Goal: Task Accomplishment & Management: Complete application form

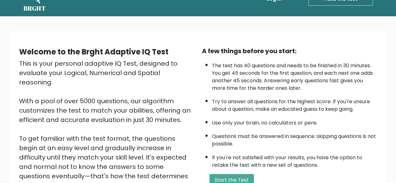
scroll to position [31, 0]
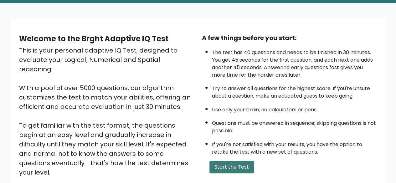
click at [244, 169] on button "Start the Test" at bounding box center [232, 167] width 44 height 13
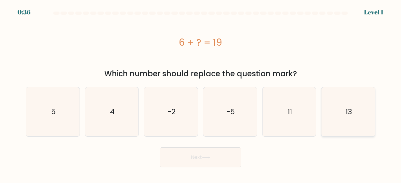
click at [352, 122] on icon "13" at bounding box center [348, 111] width 49 height 49
click at [201, 93] on input "f. 13" at bounding box center [201, 93] width 0 height 2
radio input "true"
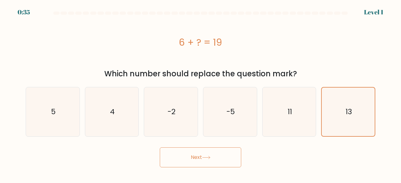
click at [218, 159] on button "Next" at bounding box center [200, 158] width 81 height 20
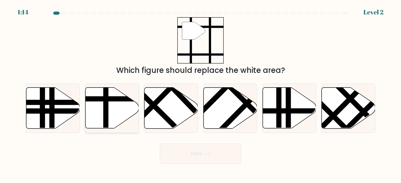
click at [113, 113] on icon at bounding box center [112, 108] width 54 height 41
click at [201, 93] on input "b." at bounding box center [201, 93] width 0 height 2
radio input "true"
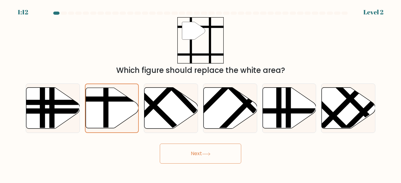
click at [207, 156] on button "Next" at bounding box center [200, 154] width 81 height 20
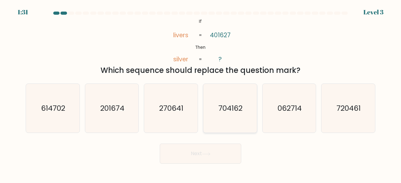
click at [230, 113] on text "704162" at bounding box center [230, 108] width 24 height 10
click at [201, 93] on input "d. 704162" at bounding box center [201, 93] width 0 height 2
radio input "true"
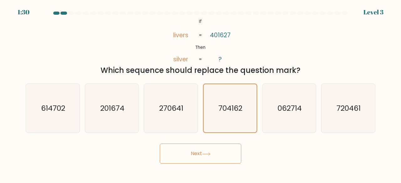
click at [209, 151] on button "Next" at bounding box center [200, 154] width 81 height 20
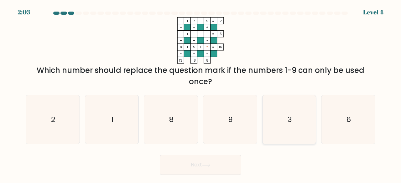
click at [299, 132] on icon "3" at bounding box center [289, 119] width 49 height 49
click at [201, 93] on input "e. 3" at bounding box center [201, 93] width 0 height 2
radio input "true"
click at [223, 165] on button "Next" at bounding box center [200, 165] width 81 height 20
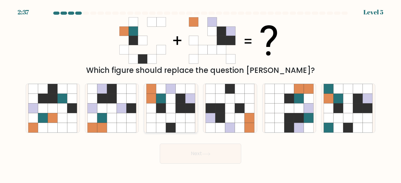
click at [186, 120] on icon at bounding box center [191, 118] width 10 height 10
click at [201, 93] on input "c." at bounding box center [201, 93] width 0 height 2
radio input "true"
click at [225, 155] on button "Next" at bounding box center [200, 154] width 81 height 20
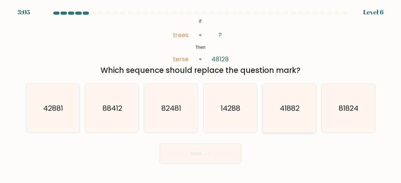
click at [280, 112] on text "41882" at bounding box center [290, 108] width 20 height 10
click at [201, 93] on input "e. 41882" at bounding box center [201, 93] width 0 height 2
radio input "true"
click at [230, 152] on button "Next" at bounding box center [200, 154] width 81 height 20
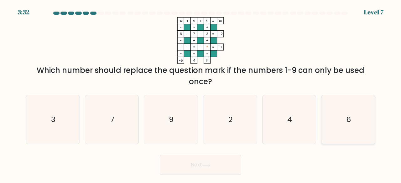
click at [348, 132] on icon "6" at bounding box center [348, 119] width 49 height 49
click at [201, 93] on input "f. 6" at bounding box center [201, 93] width 0 height 2
radio input "true"
click at [223, 169] on button "Next" at bounding box center [200, 165] width 81 height 20
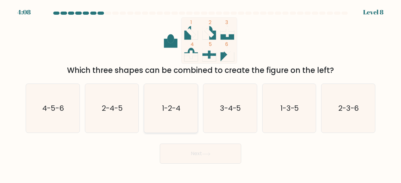
click at [187, 126] on icon "1-2-4" at bounding box center [170, 108] width 49 height 49
click at [201, 93] on input "c. 1-2-4" at bounding box center [201, 93] width 0 height 2
radio input "true"
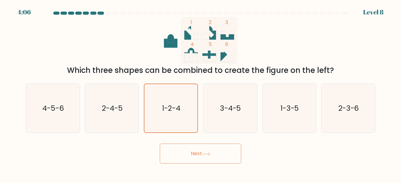
click at [228, 154] on button "Next" at bounding box center [200, 154] width 81 height 20
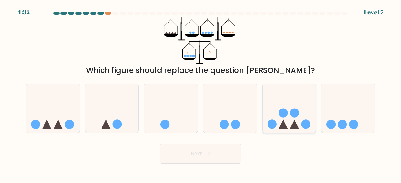
click at [279, 124] on icon at bounding box center [290, 108] width 54 height 44
click at [201, 93] on input "e." at bounding box center [201, 93] width 0 height 2
radio input "true"
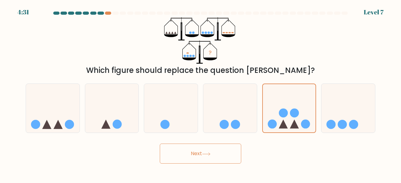
click at [228, 160] on button "Next" at bounding box center [200, 154] width 81 height 20
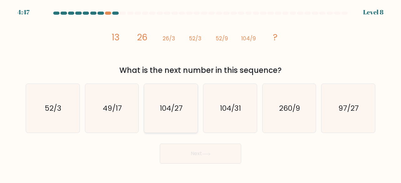
click at [186, 123] on icon "104/27" at bounding box center [170, 108] width 49 height 49
click at [201, 93] on input "c. 104/27" at bounding box center [201, 93] width 0 height 2
radio input "true"
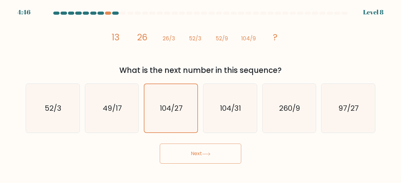
click at [224, 161] on button "Next" at bounding box center [200, 154] width 81 height 20
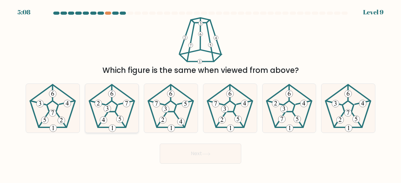
click at [118, 123] on icon at bounding box center [111, 108] width 49 height 49
click at [201, 93] on input "b." at bounding box center [201, 93] width 0 height 2
radio input "true"
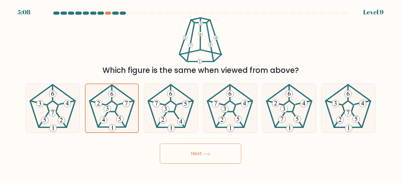
click at [229, 160] on button "Next" at bounding box center [200, 154] width 81 height 20
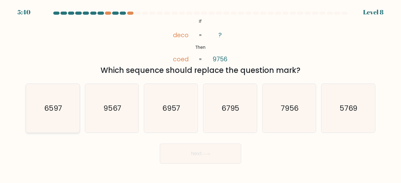
click at [61, 117] on icon "6597" at bounding box center [52, 108] width 49 height 49
click at [201, 93] on input "a. 6597" at bounding box center [201, 93] width 0 height 2
radio input "true"
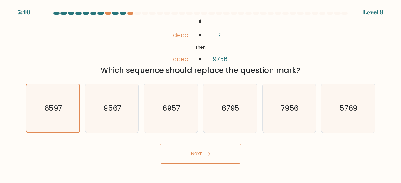
click at [233, 157] on button "Next" at bounding box center [200, 154] width 81 height 20
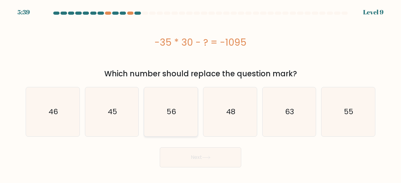
click at [174, 116] on text "56" at bounding box center [171, 112] width 9 height 10
click at [201, 93] on input "c. 56" at bounding box center [201, 93] width 0 height 2
radio input "true"
click at [210, 154] on button "Next" at bounding box center [200, 158] width 81 height 20
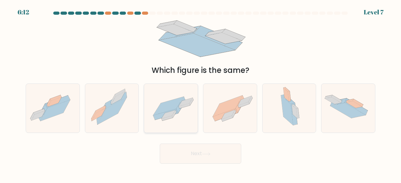
click at [186, 108] on icon at bounding box center [171, 108] width 54 height 37
click at [201, 93] on input "c." at bounding box center [201, 93] width 0 height 2
radio input "true"
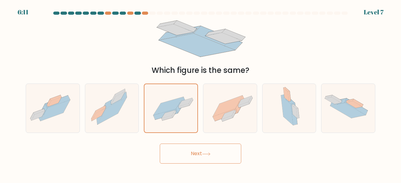
click at [223, 157] on button "Next" at bounding box center [200, 154] width 81 height 20
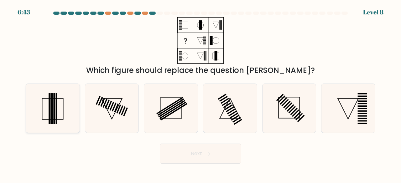
click at [48, 119] on icon at bounding box center [52, 108] width 49 height 49
click at [201, 93] on input "a." at bounding box center [201, 93] width 0 height 2
radio input "true"
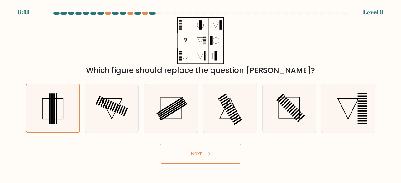
click at [216, 150] on button "Next" at bounding box center [200, 154] width 81 height 20
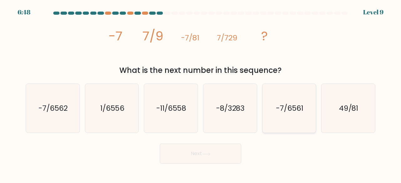
click at [289, 122] on icon "-7/6561" at bounding box center [289, 108] width 49 height 49
click at [201, 93] on input "e. -7/6561" at bounding box center [201, 93] width 0 height 2
radio input "true"
click at [241, 158] on button "Next" at bounding box center [200, 154] width 81 height 20
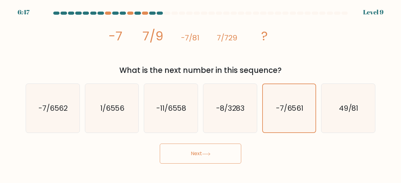
click at [228, 154] on button "Next" at bounding box center [200, 154] width 81 height 20
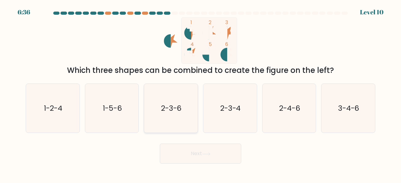
click at [170, 109] on text "2-3-6" at bounding box center [171, 108] width 21 height 10
click at [201, 93] on input "c. 2-3-6" at bounding box center [201, 93] width 0 height 2
radio input "true"
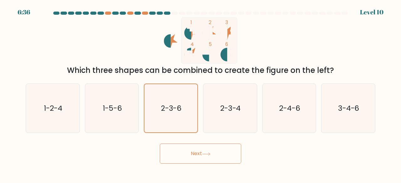
click at [215, 156] on button "Next" at bounding box center [200, 154] width 81 height 20
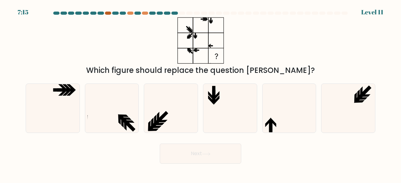
click at [109, 14] on div at bounding box center [108, 13] width 6 height 3
click at [296, 133] on icon at bounding box center [289, 108] width 49 height 49
click at [201, 93] on input "e." at bounding box center [201, 93] width 0 height 2
radio input "true"
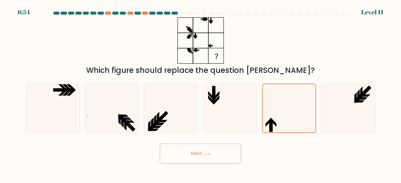
click at [228, 151] on button "Next" at bounding box center [200, 154] width 81 height 20
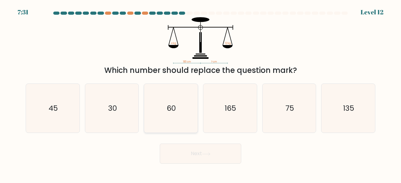
click at [174, 106] on text "60" at bounding box center [171, 108] width 9 height 10
click at [201, 93] on input "c. 60" at bounding box center [201, 93] width 0 height 2
radio input "true"
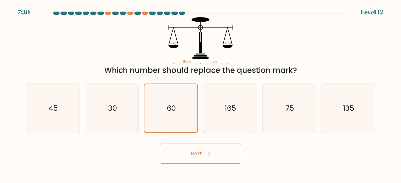
click at [222, 151] on button "Next" at bounding box center [200, 154] width 81 height 20
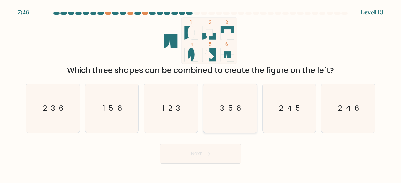
click at [233, 124] on icon "3-5-6" at bounding box center [230, 108] width 49 height 49
click at [201, 93] on input "d. 3-5-6" at bounding box center [201, 93] width 0 height 2
radio input "true"
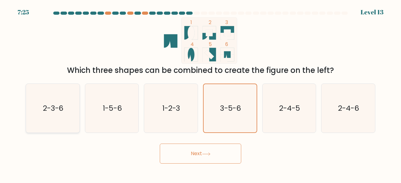
click at [39, 107] on icon "2-3-6" at bounding box center [52, 108] width 49 height 49
click at [201, 93] on input "a. 2-3-6" at bounding box center [201, 93] width 0 height 2
radio input "true"
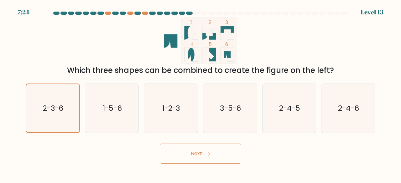
click at [225, 147] on button "Next" at bounding box center [200, 154] width 81 height 20
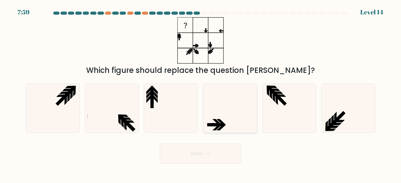
click at [228, 128] on icon at bounding box center [230, 108] width 49 height 49
click at [201, 93] on input "d." at bounding box center [201, 93] width 0 height 2
radio input "true"
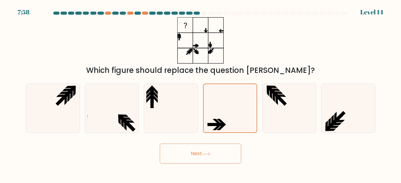
click at [207, 153] on icon at bounding box center [206, 154] width 8 height 3
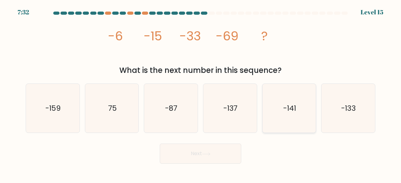
click at [286, 126] on icon "-141" at bounding box center [289, 108] width 49 height 49
click at [201, 93] on input "e. -141" at bounding box center [201, 93] width 0 height 2
radio input "true"
click at [233, 153] on button "Next" at bounding box center [200, 154] width 81 height 20
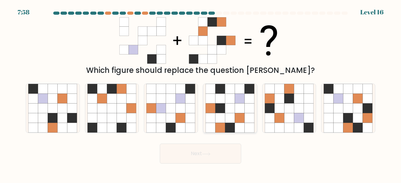
click at [228, 129] on icon at bounding box center [230, 128] width 10 height 10
click at [201, 93] on input "d." at bounding box center [201, 93] width 0 height 2
radio input "true"
click at [225, 166] on body "7:58 Level 16" at bounding box center [200, 91] width 401 height 183
click at [231, 159] on button "Next" at bounding box center [200, 154] width 81 height 20
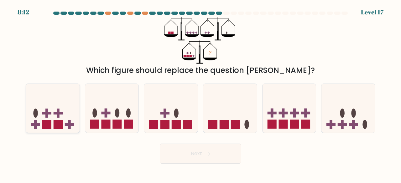
click at [34, 112] on ellipse at bounding box center [35, 113] width 5 height 9
click at [201, 93] on input "a." at bounding box center [201, 93] width 0 height 2
radio input "true"
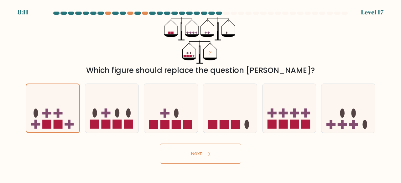
click at [179, 149] on button "Next" at bounding box center [200, 154] width 81 height 20
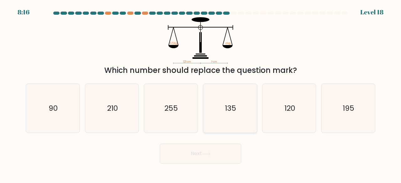
click at [229, 128] on icon "135" at bounding box center [230, 108] width 49 height 49
click at [201, 93] on input "d. 135" at bounding box center [201, 93] width 0 height 2
radio input "true"
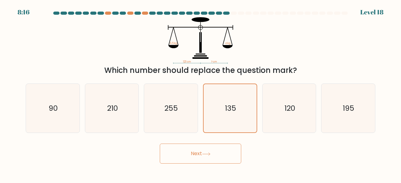
click at [220, 161] on button "Next" at bounding box center [200, 154] width 81 height 20
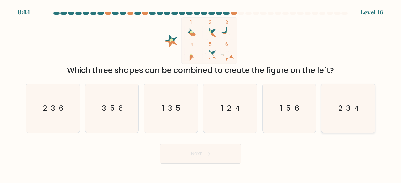
click at [363, 109] on icon "2-3-4" at bounding box center [348, 108] width 49 height 49
click at [201, 93] on input "f. 2-3-4" at bounding box center [201, 93] width 0 height 2
radio input "true"
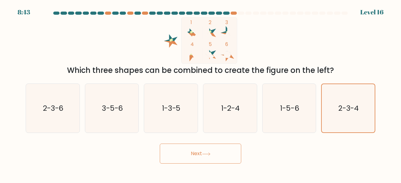
click at [235, 151] on button "Next" at bounding box center [200, 154] width 81 height 20
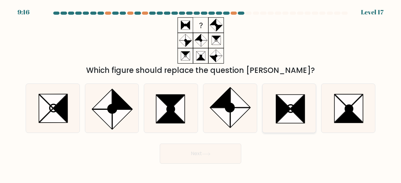
click at [288, 124] on icon at bounding box center [289, 108] width 49 height 49
click at [201, 93] on input "e." at bounding box center [201, 93] width 0 height 2
radio input "true"
click at [242, 156] on div "Next" at bounding box center [200, 152] width 357 height 23
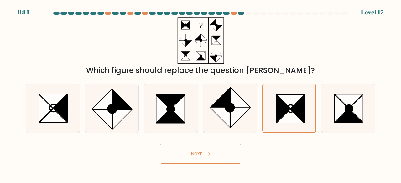
click at [234, 153] on button "Next" at bounding box center [200, 154] width 81 height 20
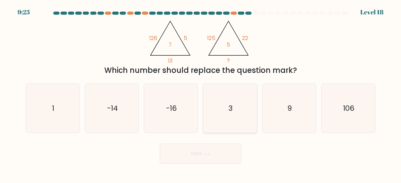
click at [233, 124] on icon "3" at bounding box center [230, 108] width 49 height 49
click at [201, 93] on input "d. 3" at bounding box center [201, 93] width 0 height 2
radio input "true"
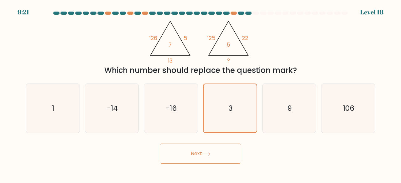
click at [230, 160] on button "Next" at bounding box center [200, 154] width 81 height 20
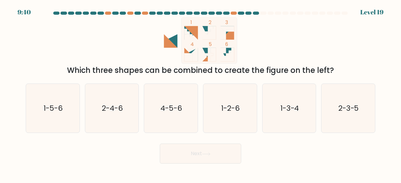
click at [193, 33] on icon at bounding box center [190, 32] width 13 height 13
click at [68, 118] on icon "1-5-6" at bounding box center [52, 108] width 49 height 49
click at [201, 93] on input "a. 1-5-6" at bounding box center [201, 93] width 0 height 2
radio input "true"
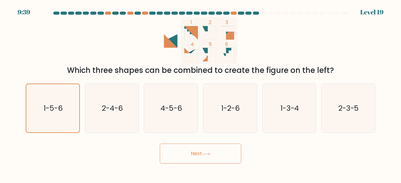
click at [241, 153] on div "Next" at bounding box center [200, 152] width 357 height 23
click at [240, 152] on button "Next" at bounding box center [200, 154] width 81 height 20
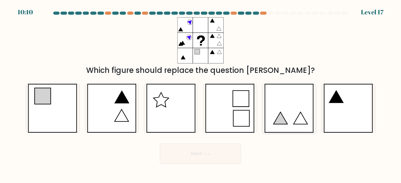
click at [286, 124] on icon at bounding box center [281, 118] width 14 height 12
click at [201, 93] on input "e." at bounding box center [201, 93] width 0 height 2
radio input "true"
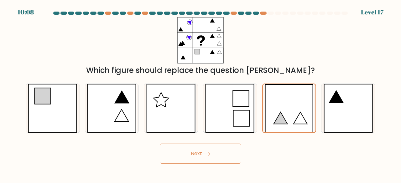
click at [222, 154] on button "Next" at bounding box center [200, 154] width 81 height 20
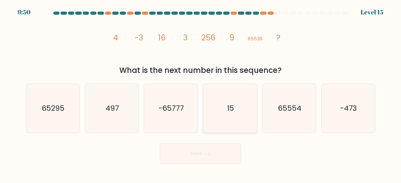
click at [216, 119] on icon "15" at bounding box center [230, 108] width 49 height 49
click at [201, 93] on input "d. 15" at bounding box center [201, 93] width 0 height 2
radio input "true"
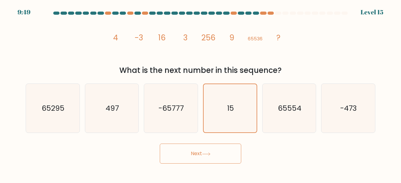
click at [205, 154] on icon at bounding box center [206, 154] width 8 height 3
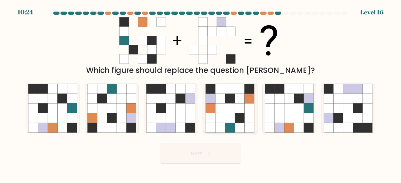
click at [227, 126] on icon at bounding box center [230, 128] width 10 height 10
click at [201, 93] on input "d." at bounding box center [201, 93] width 0 height 2
radio input "true"
click at [222, 157] on button "Next" at bounding box center [200, 154] width 81 height 20
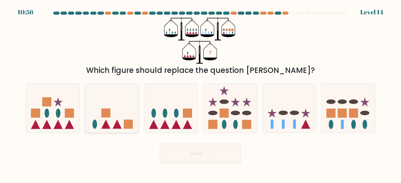
click at [116, 128] on icon at bounding box center [117, 124] width 9 height 9
click at [201, 93] on input "b." at bounding box center [201, 93] width 0 height 2
radio input "true"
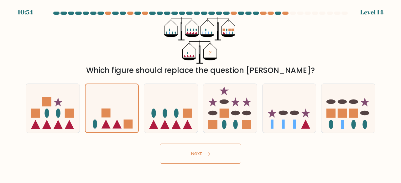
click at [190, 151] on button "Next" at bounding box center [200, 154] width 81 height 20
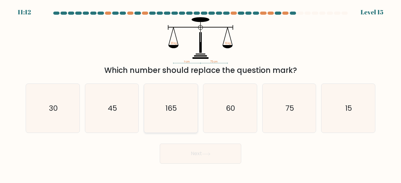
click at [157, 110] on icon "165" at bounding box center [170, 108] width 49 height 49
click at [201, 93] on input "c. 165" at bounding box center [201, 93] width 0 height 2
radio input "true"
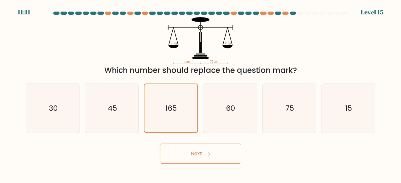
click at [180, 151] on button "Next" at bounding box center [200, 154] width 81 height 20
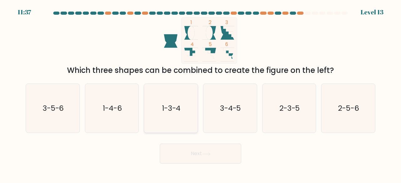
click at [177, 125] on icon "1-3-4" at bounding box center [170, 108] width 49 height 49
click at [201, 93] on input "c. 1-3-4" at bounding box center [201, 93] width 0 height 2
radio input "true"
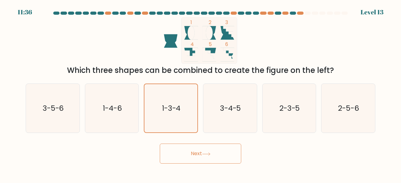
click at [210, 150] on button "Next" at bounding box center [200, 154] width 81 height 20
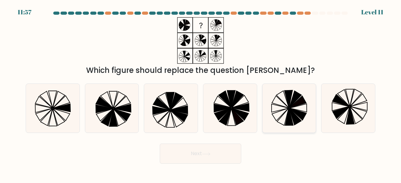
click at [291, 121] on icon at bounding box center [289, 117] width 8 height 18
click at [201, 93] on input "e." at bounding box center [201, 93] width 0 height 2
radio input "true"
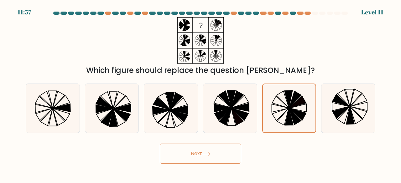
click at [221, 154] on button "Next" at bounding box center [200, 154] width 81 height 20
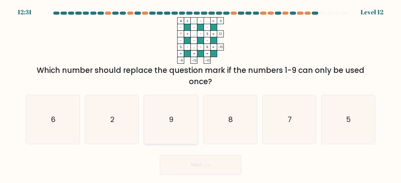
click at [185, 138] on icon "9" at bounding box center [170, 119] width 49 height 49
click at [201, 93] on input "c. 9" at bounding box center [201, 93] width 0 height 2
radio input "true"
click at [210, 165] on icon at bounding box center [206, 165] width 8 height 3
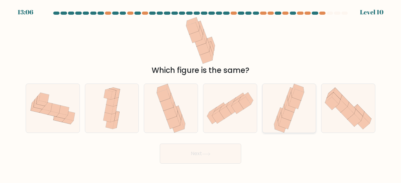
click at [283, 115] on icon at bounding box center [288, 115] width 12 height 12
click at [201, 93] on input "e." at bounding box center [201, 93] width 0 height 2
radio input "true"
click at [221, 158] on button "Next" at bounding box center [200, 154] width 81 height 20
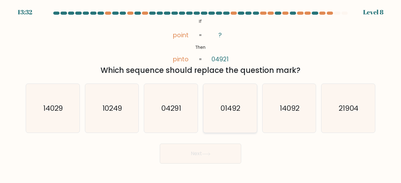
click at [223, 111] on text "01492" at bounding box center [231, 108] width 20 height 10
click at [201, 93] on input "d. 01492" at bounding box center [201, 93] width 0 height 2
radio input "true"
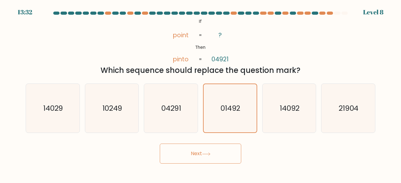
click at [222, 157] on button "Next" at bounding box center [200, 154] width 81 height 20
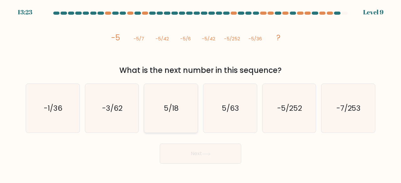
click at [174, 119] on icon "5/18" at bounding box center [170, 108] width 49 height 49
click at [201, 93] on input "c. 5/18" at bounding box center [201, 93] width 0 height 2
radio input "true"
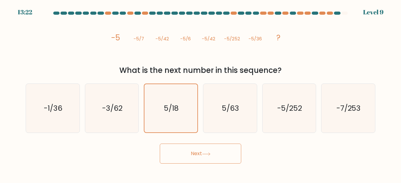
click at [194, 151] on button "Next" at bounding box center [200, 154] width 81 height 20
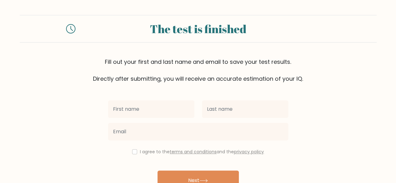
click at [179, 115] on input "text" at bounding box center [151, 110] width 86 height 18
type input "Alya"
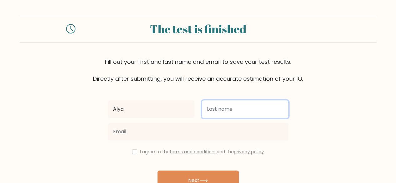
click at [219, 102] on input "text" at bounding box center [245, 110] width 86 height 18
type input "Ega Fatihah"
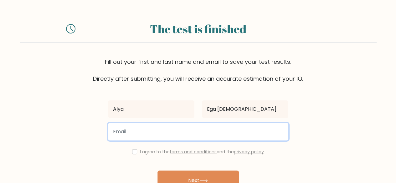
click at [212, 138] on input "email" at bounding box center [198, 132] width 181 height 18
type input "aalyaef@gmail.com"
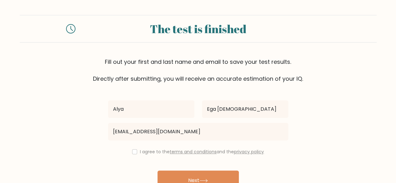
click at [135, 155] on div "Alya Ega Fatihah aalyaef@gmail.com I agree to the terms and conditions and the …" at bounding box center [198, 144] width 188 height 122
click at [133, 152] on input "checkbox" at bounding box center [134, 151] width 5 height 5
checkbox input "true"
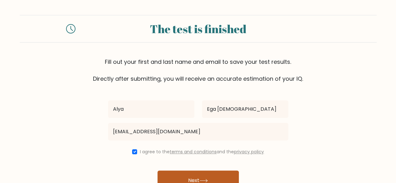
click at [201, 180] on button "Next" at bounding box center [198, 181] width 81 height 20
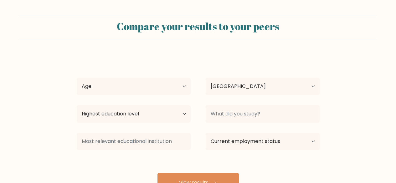
select select "ID"
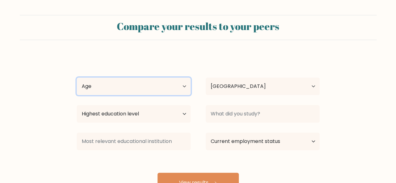
click at [163, 93] on select "Age Under 18 years old 18-24 years old 25-34 years old 35-44 years old 45-54 ye…" at bounding box center [134, 87] width 114 height 18
select select "25_34"
click at [77, 78] on select "Age Under 18 years old 18-24 years old 25-34 years old 35-44 years old 45-54 ye…" at bounding box center [134, 87] width 114 height 18
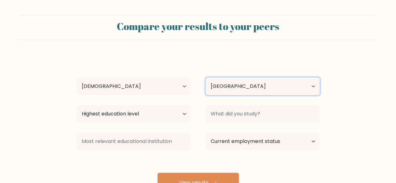
click at [246, 86] on select "Country Afghanistan Albania Algeria American Samoa Andorra Angola Anguilla Anta…" at bounding box center [263, 87] width 114 height 18
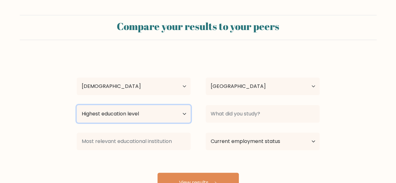
click at [147, 118] on select "Highest education level No schooling Primary Lower Secondary Upper Secondary Oc…" at bounding box center [134, 114] width 114 height 18
select select "bachelors_degree"
click at [77, 105] on select "Highest education level No schooling Primary Lower Secondary Upper Secondary Oc…" at bounding box center [134, 114] width 114 height 18
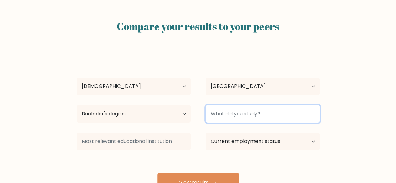
click at [285, 117] on input at bounding box center [263, 114] width 114 height 18
type input "Ilmu Hukum"
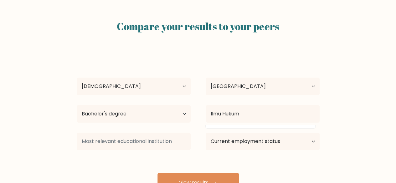
click at [149, 150] on div at bounding box center [133, 141] width 129 height 23
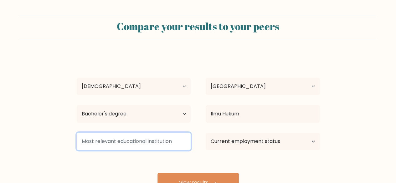
click at [152, 148] on input at bounding box center [134, 142] width 114 height 18
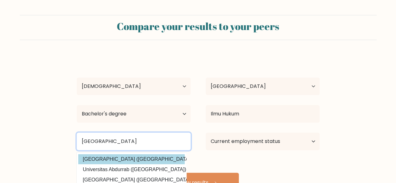
type input "Universitas Jayabaya"
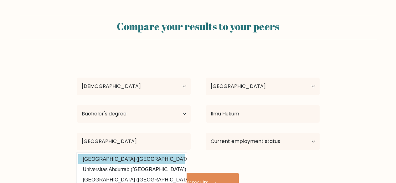
click at [157, 159] on div "Alya Ega Fatihah Age Under 18 years old 18-24 years old 25-34 years old 35-44 y…" at bounding box center [198, 124] width 251 height 138
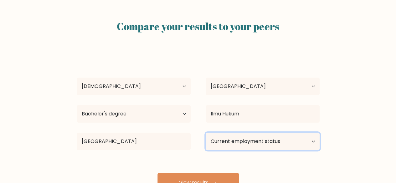
click at [233, 148] on select "Current employment status Employed Student Retired Other / prefer not to answer" at bounding box center [263, 142] width 114 height 18
select select "employed"
click at [206, 133] on select "Current employment status Employed Student Retired Other / prefer not to answer" at bounding box center [263, 142] width 114 height 18
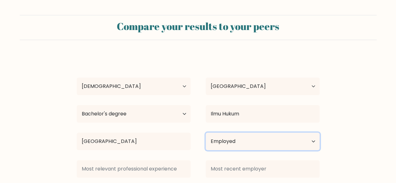
scroll to position [54, 0]
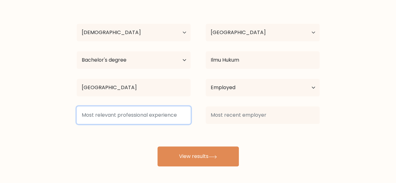
click at [186, 114] on input at bounding box center [134, 116] width 114 height 18
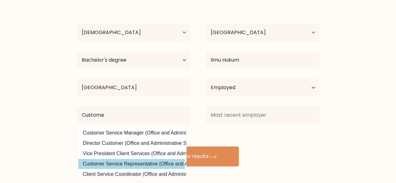
click at [151, 162] on option "Customer Service Representative (Office and Administrative Support)" at bounding box center [131, 164] width 107 height 10
type input "Customer Service Representative"
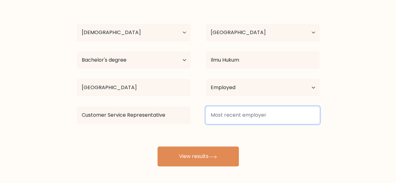
click at [237, 117] on input at bounding box center [263, 116] width 114 height 18
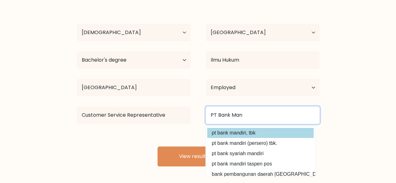
type input "PT Bank Man"
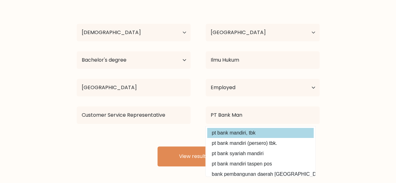
click at [255, 132] on div "Alya Ega Fatihah Age Under 18 years old 18-24 years old 25-34 years old 35-44 y…" at bounding box center [198, 83] width 251 height 165
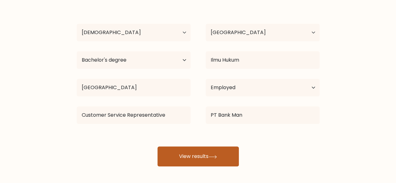
click at [201, 154] on button "View results" at bounding box center [198, 157] width 81 height 20
